Goal: Download file/media

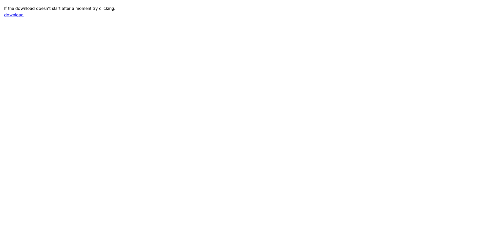
click at [15, 15] on link "download" at bounding box center [13, 14] width 19 height 5
